Goal: Information Seeking & Learning: Learn about a topic

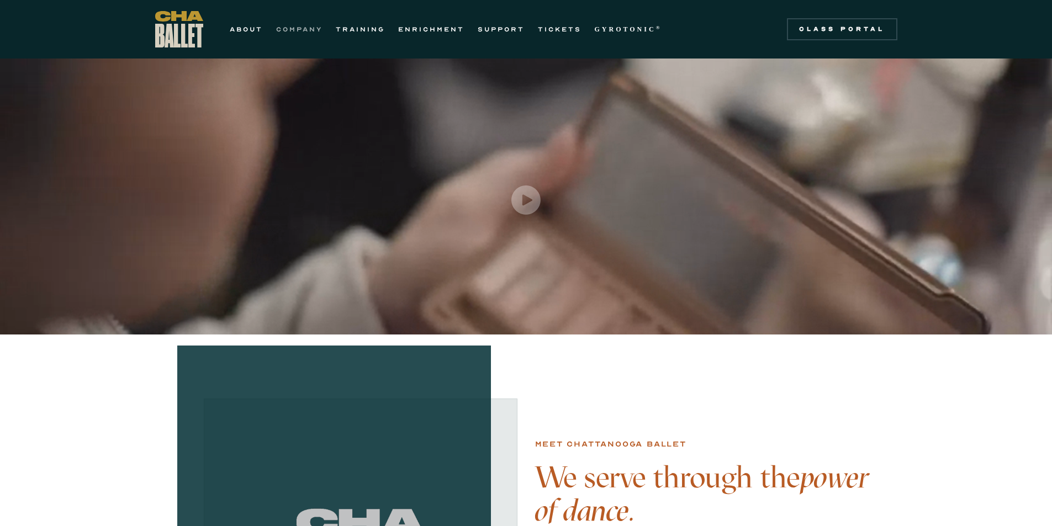
click at [307, 27] on link "COMPANY" at bounding box center [299, 29] width 46 height 13
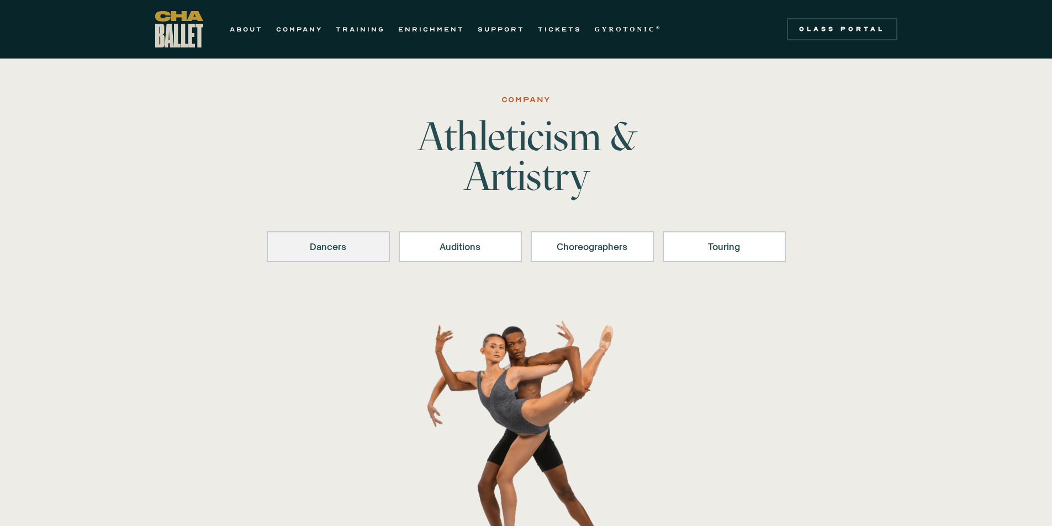
click at [327, 252] on div "Dancers" at bounding box center [328, 246] width 94 height 13
click at [477, 246] on div "Auditions" at bounding box center [460, 246] width 94 height 13
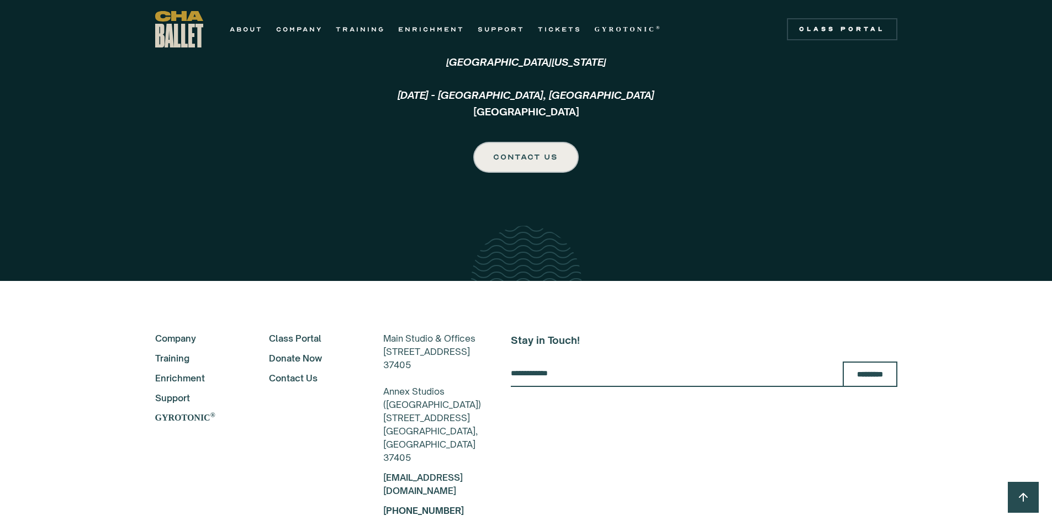
scroll to position [2692, 0]
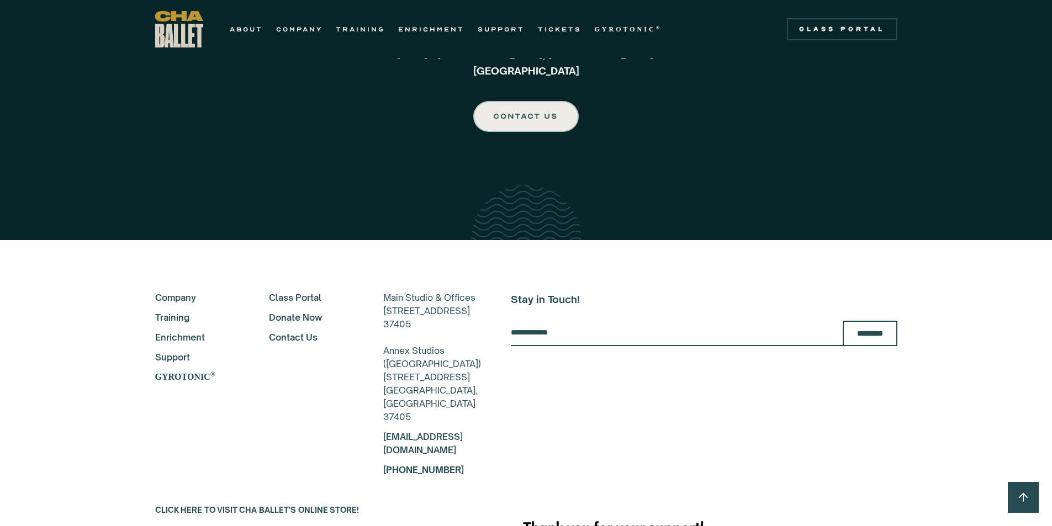
click at [170, 338] on link "Enrichment" at bounding box center [197, 337] width 84 height 13
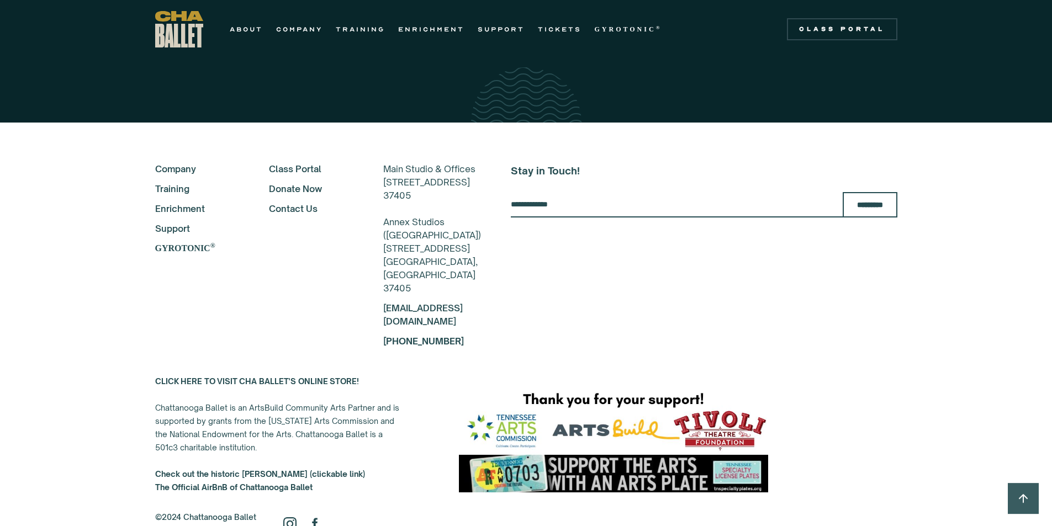
scroll to position [2594, 0]
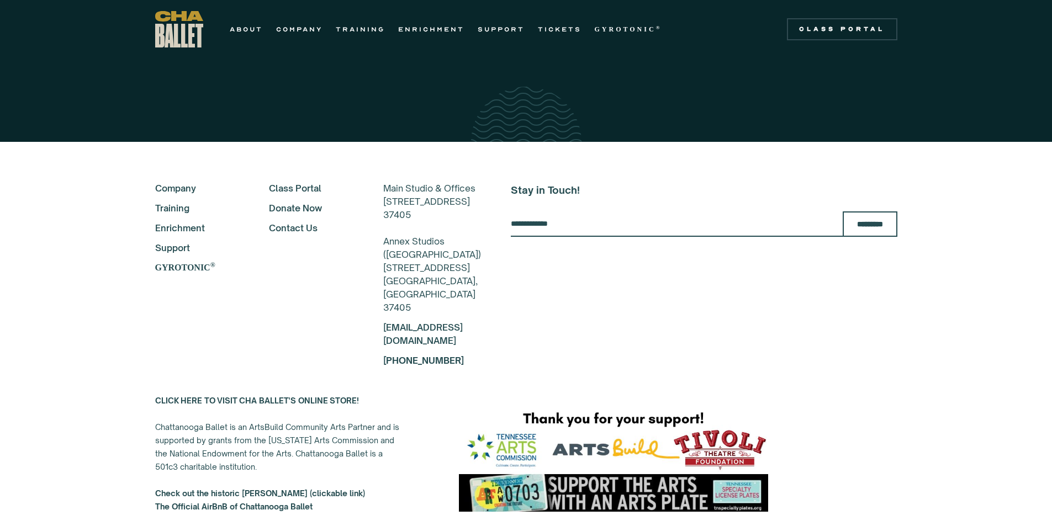
click at [286, 188] on link "Class Portal" at bounding box center [311, 188] width 84 height 13
